Goal: Information Seeking & Learning: Understand process/instructions

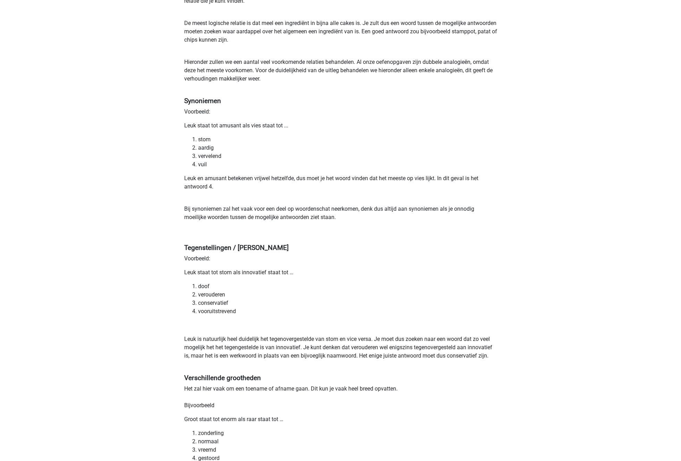
scroll to position [291, 0]
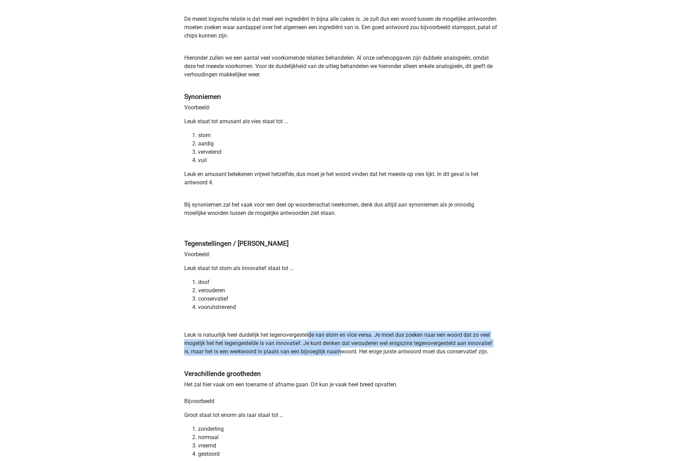
drag, startPoint x: 309, startPoint y: 334, endPoint x: 344, endPoint y: 351, distance: 38.5
click at [344, 351] on p "Leuk is natuurlijk heel duidelijk het tegenovergestelde van stom en vice versa.…" at bounding box center [340, 347] width 313 height 33
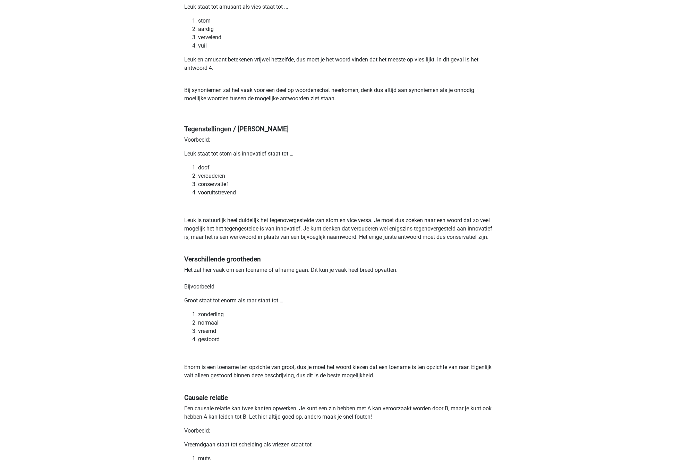
scroll to position [406, 0]
drag, startPoint x: 348, startPoint y: 365, endPoint x: 421, endPoint y: 373, distance: 73.3
click at [421, 373] on p "Enorm is een toename ten opzichte van groot, dus je moet het woord kiezen dat e…" at bounding box center [340, 375] width 313 height 25
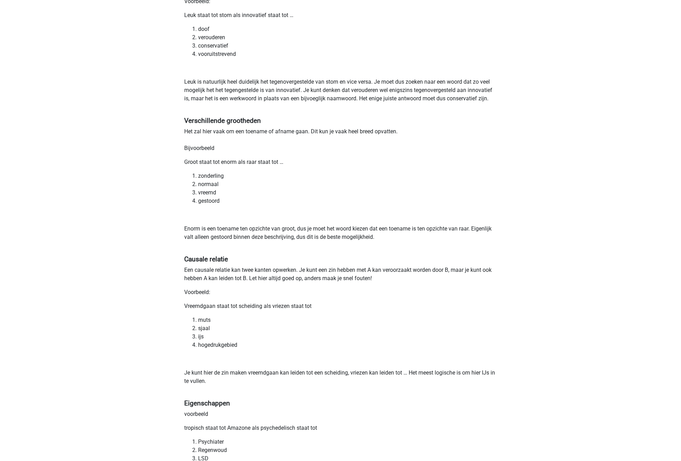
scroll to position [547, 0]
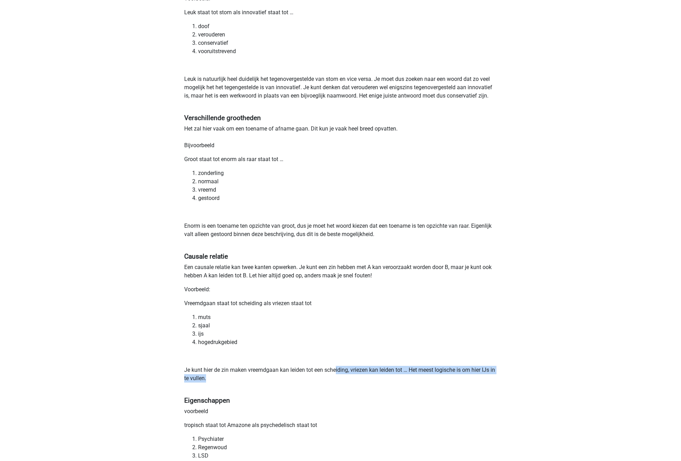
drag, startPoint x: 337, startPoint y: 371, endPoint x: 435, endPoint y: 379, distance: 98.9
click at [435, 379] on p "Je kunt hier de zin maken vreemdgaan kan leiden tot een scheiding, vriezen kan …" at bounding box center [340, 378] width 313 height 25
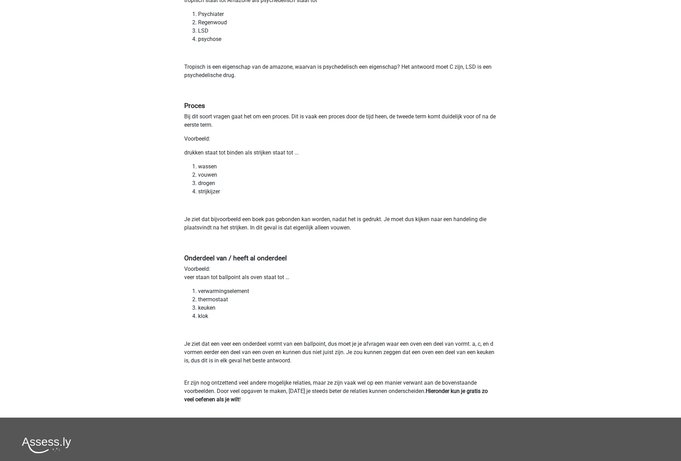
scroll to position [971, 0]
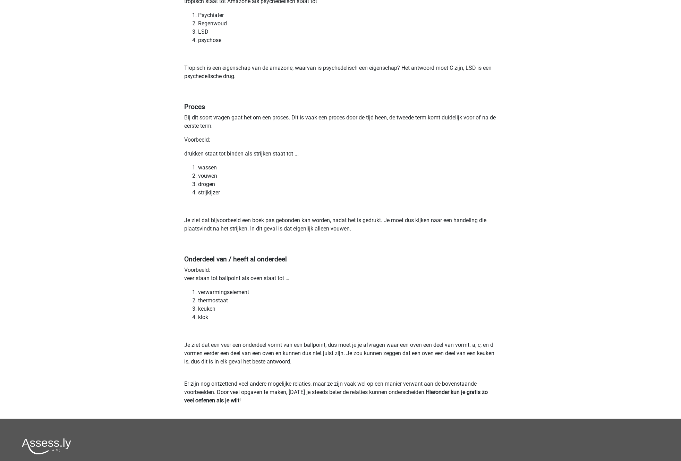
click at [385, 237] on p "Je ziet dat bijvoorbeeld een boek pas gebonden kan worden, nadat het is gedrukt…" at bounding box center [340, 232] width 313 height 33
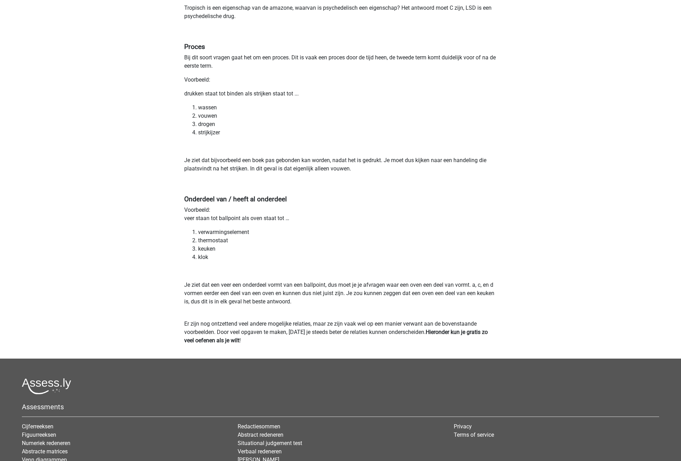
scroll to position [1037, 0]
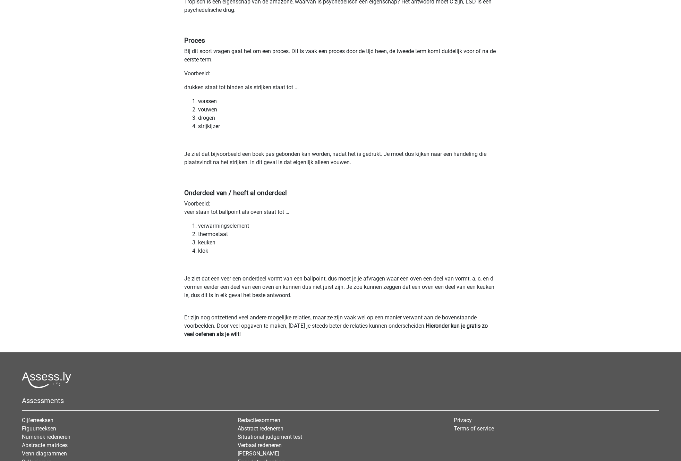
drag, startPoint x: 182, startPoint y: 201, endPoint x: 304, endPoint y: 214, distance: 123.3
click at [304, 214] on p "Voorbeeld: veer staan tot ballpoint als oven staat tot …" at bounding box center [340, 208] width 313 height 17
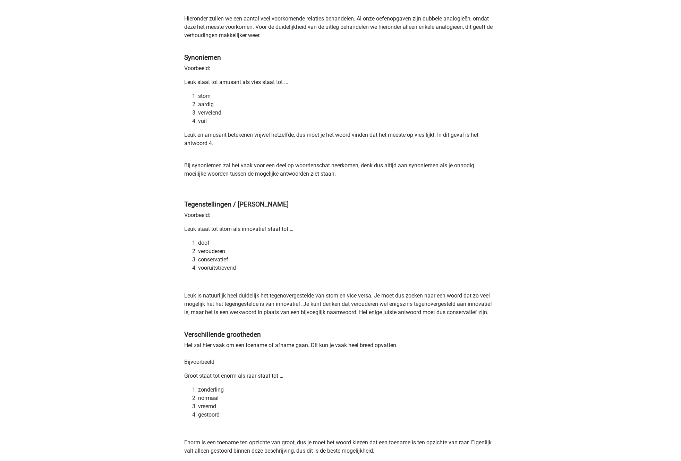
scroll to position [0, 0]
